Goal: Navigation & Orientation: Find specific page/section

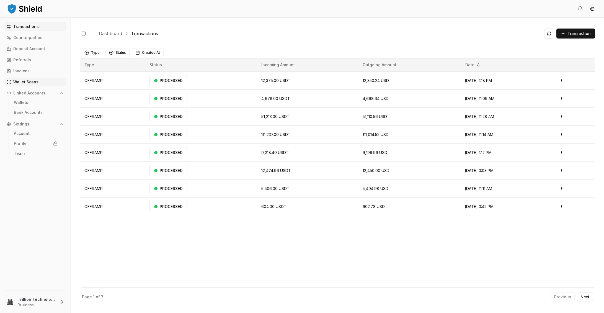
click at [25, 85] on link "Wallet Scans" at bounding box center [35, 82] width 62 height 9
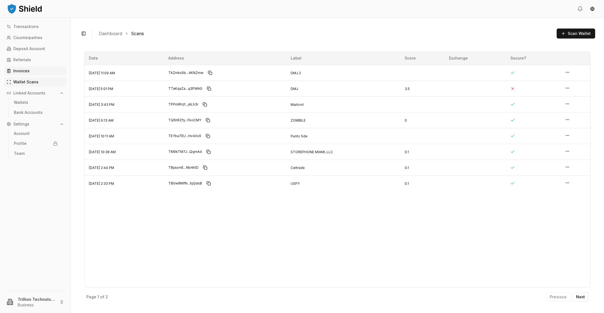
click at [27, 69] on p "Invoices" at bounding box center [21, 71] width 16 height 4
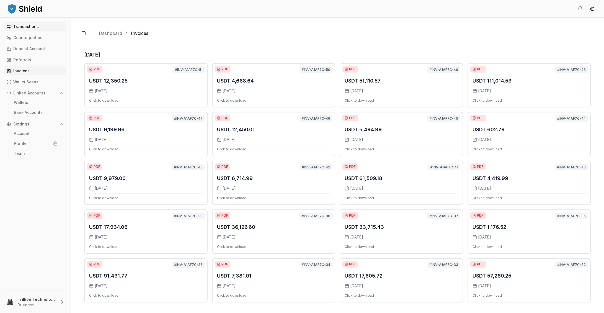
click at [30, 25] on p "Transactions" at bounding box center [25, 27] width 25 height 4
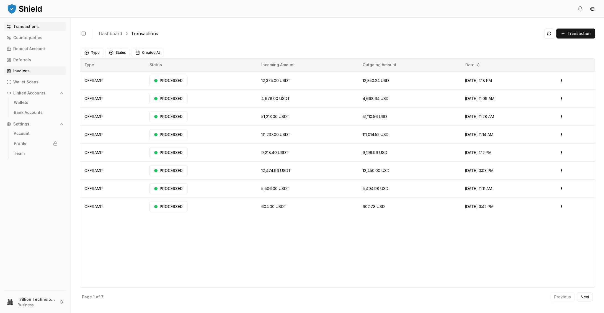
click at [20, 71] on p "Invoices" at bounding box center [21, 71] width 16 height 4
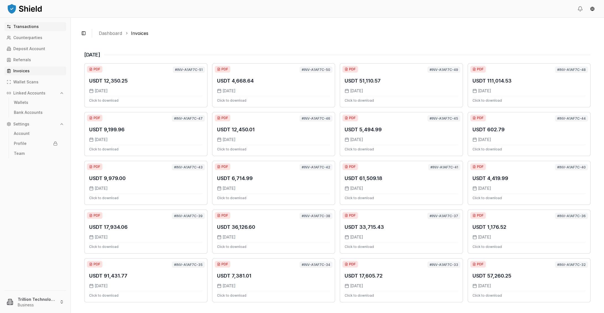
click at [38, 26] on link "Transactions" at bounding box center [35, 26] width 62 height 9
